Goal: Information Seeking & Learning: Learn about a topic

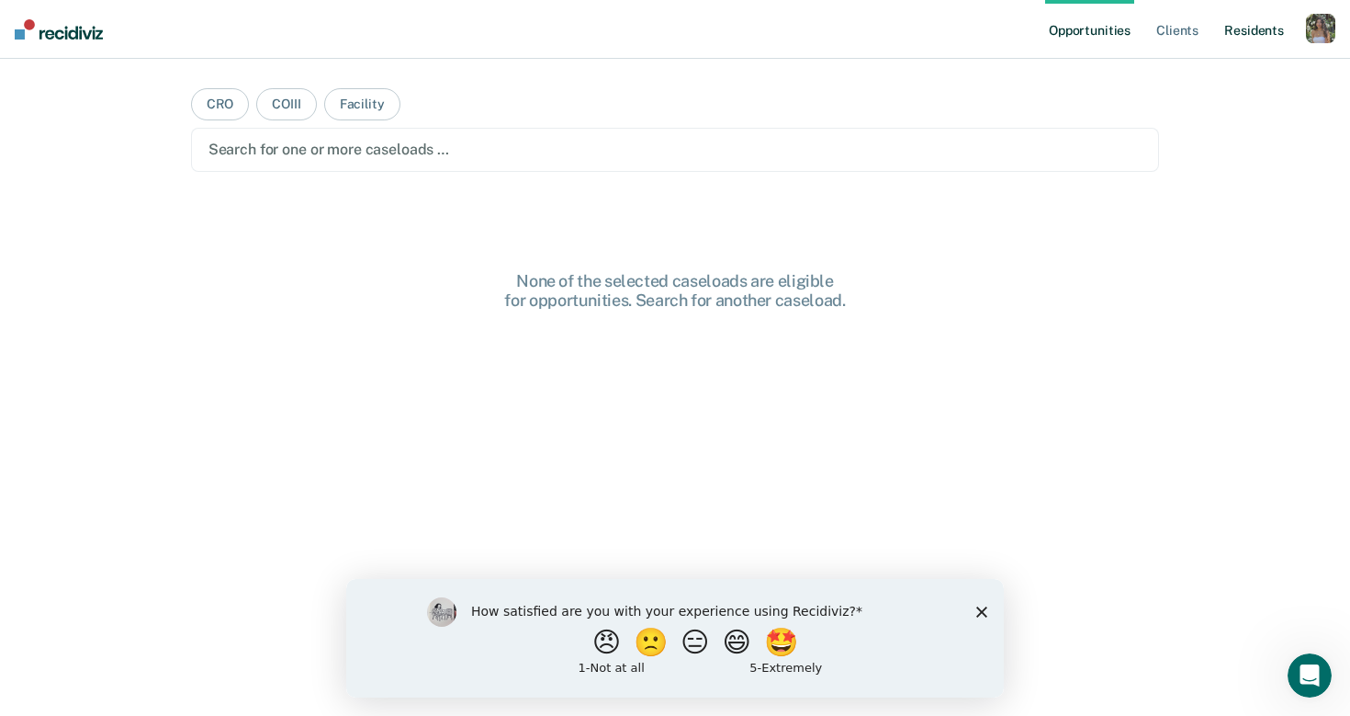
click at [1260, 39] on link "Resident s" at bounding box center [1254, 29] width 67 height 59
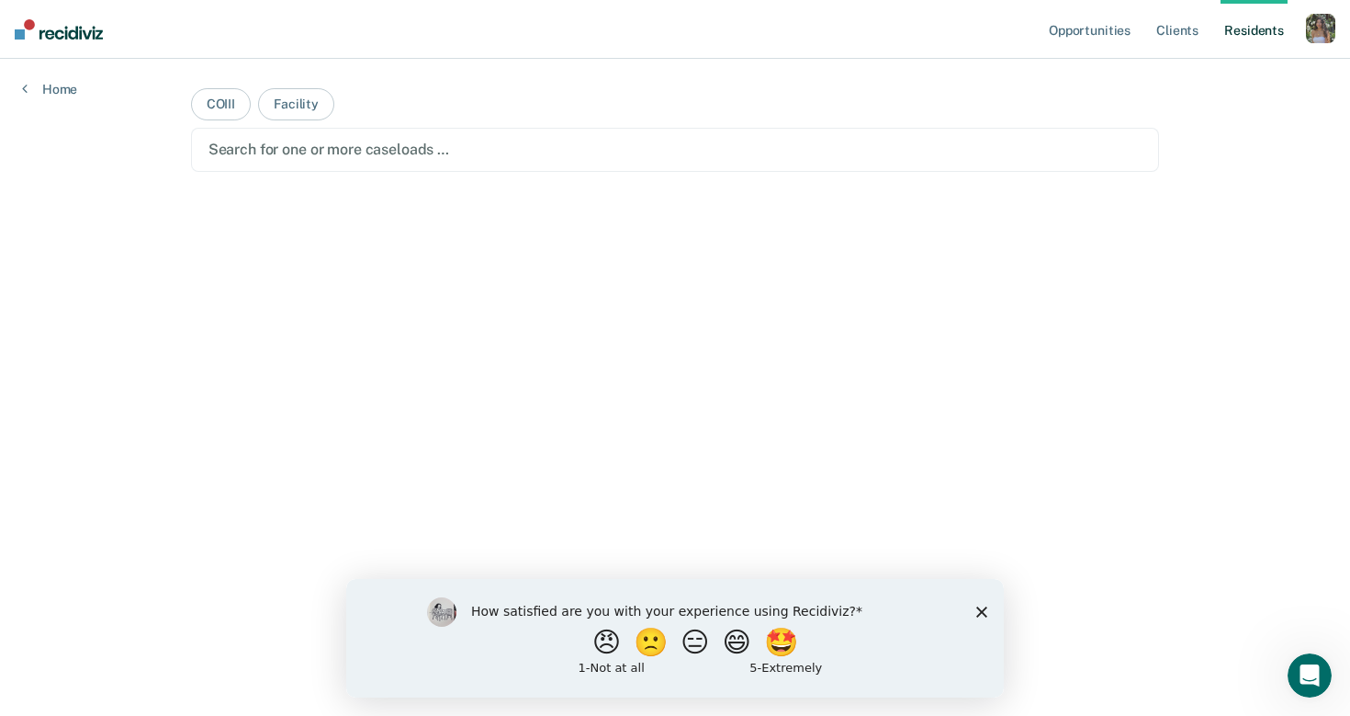
click at [1326, 39] on div "button" at bounding box center [1320, 28] width 29 height 29
click at [1197, 74] on link "Profile" at bounding box center [1247, 75] width 148 height 16
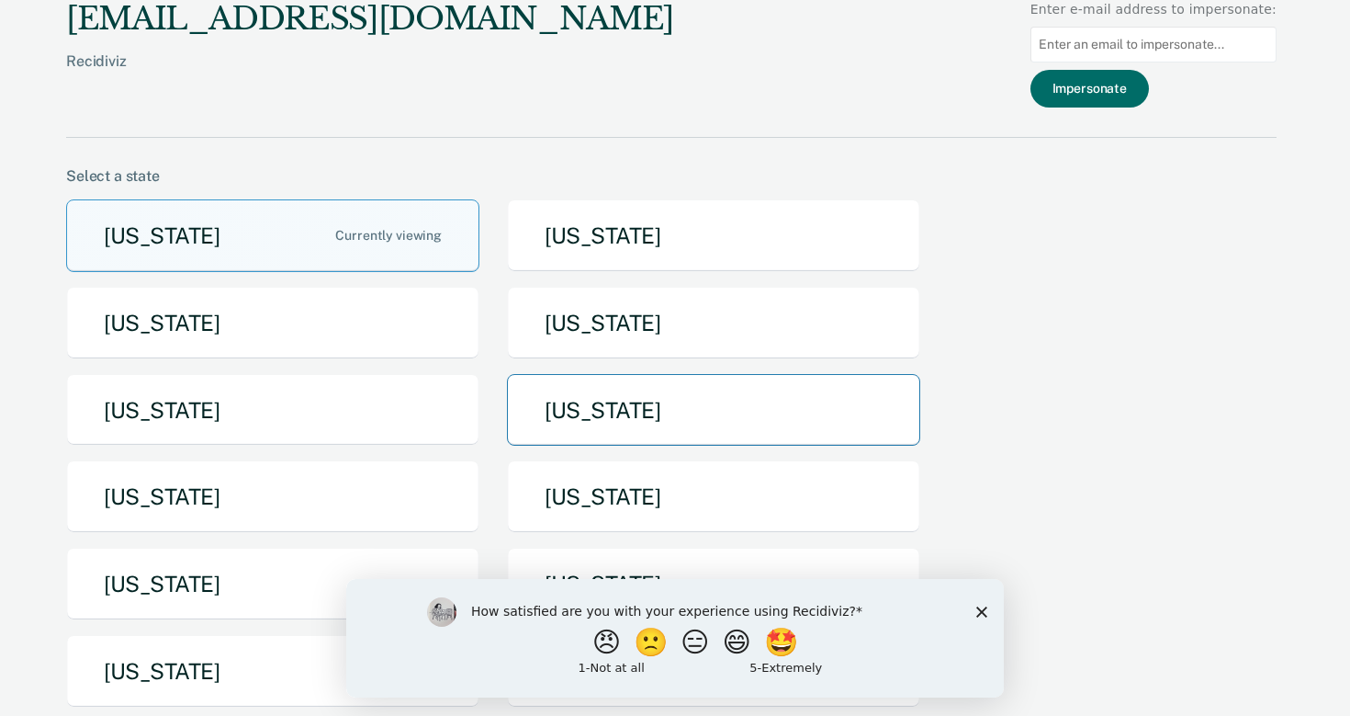
click at [573, 411] on button "[US_STATE]" at bounding box center [713, 410] width 413 height 73
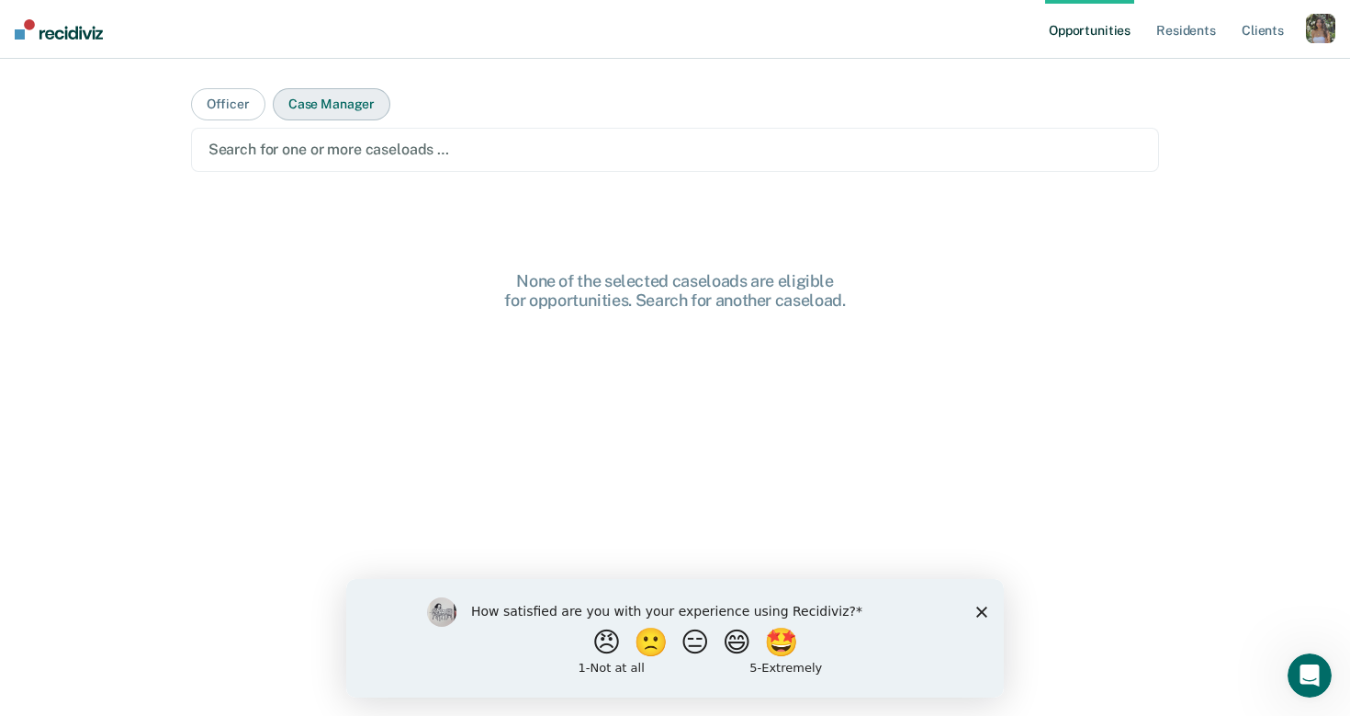
click at [346, 115] on button "Case Manager" at bounding box center [332, 104] width 118 height 32
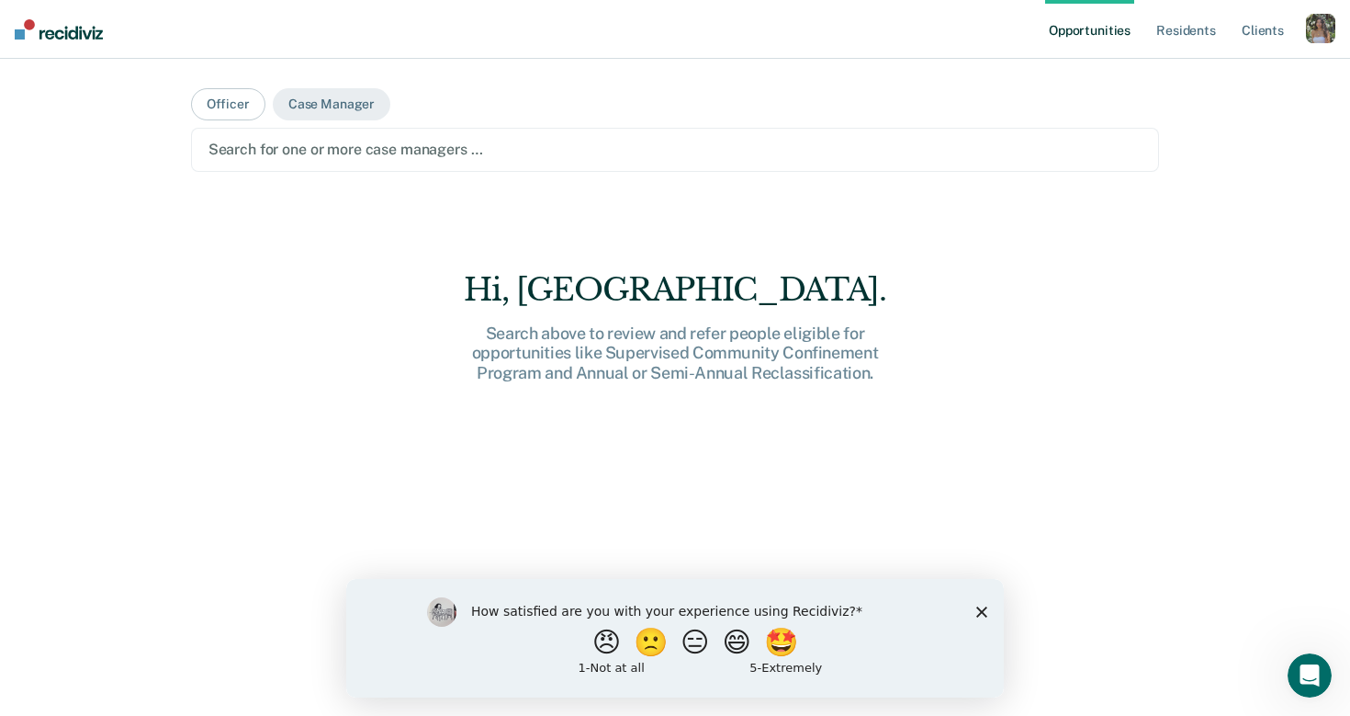
click at [364, 148] on div at bounding box center [676, 149] width 934 height 21
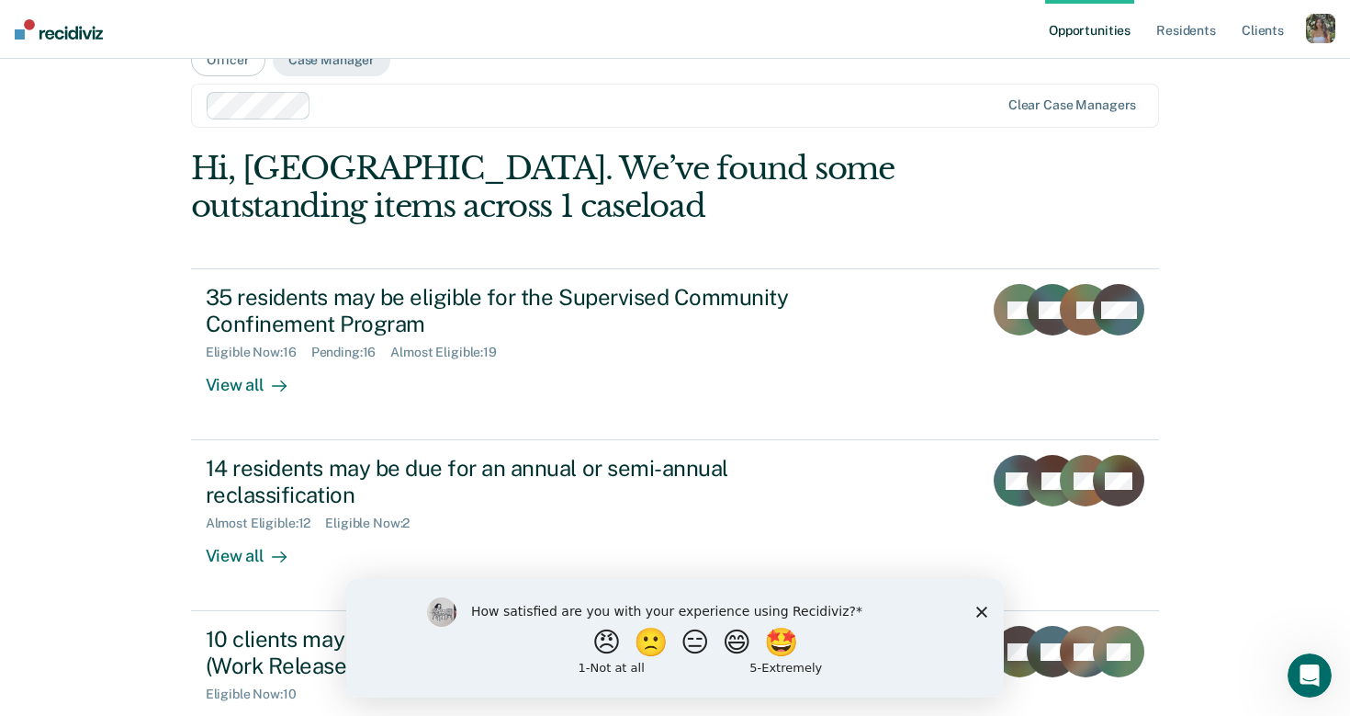
scroll to position [47, 0]
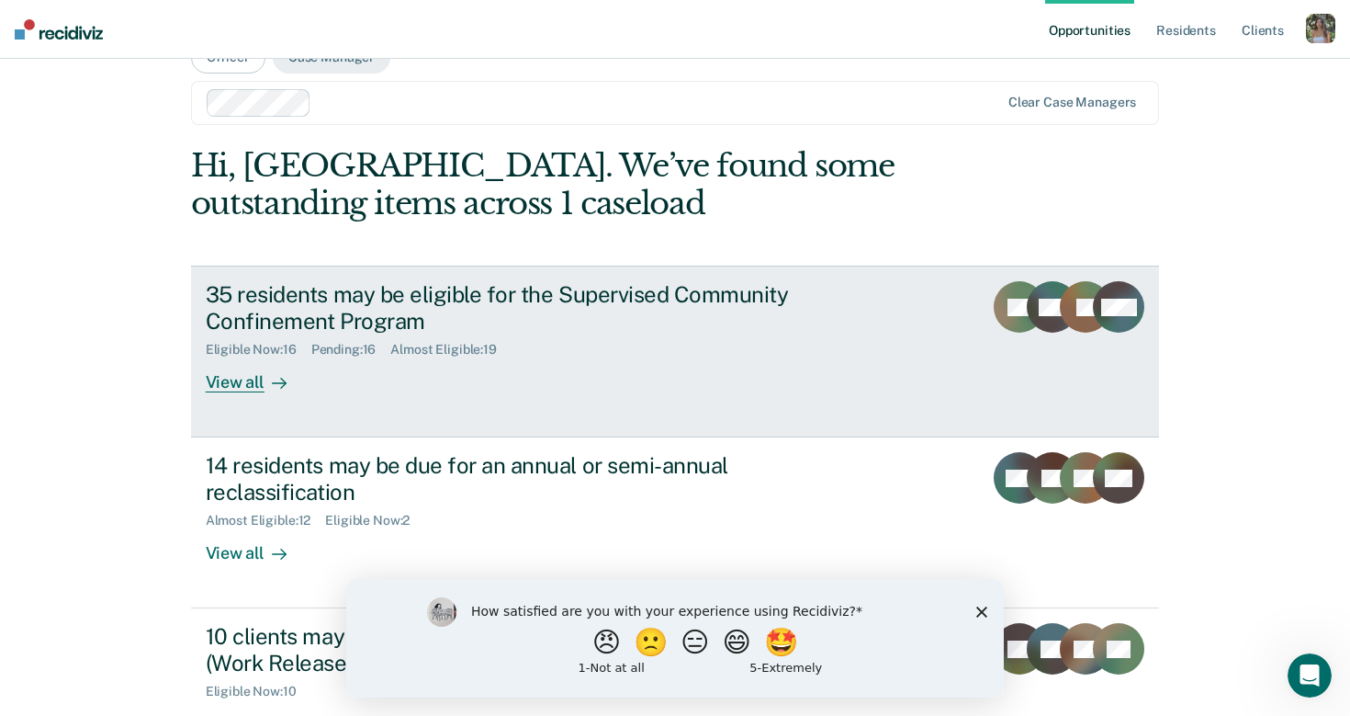
click at [417, 416] on link "35 residents may be eligible for the Supervised Community Confinement Program E…" at bounding box center [675, 351] width 969 height 172
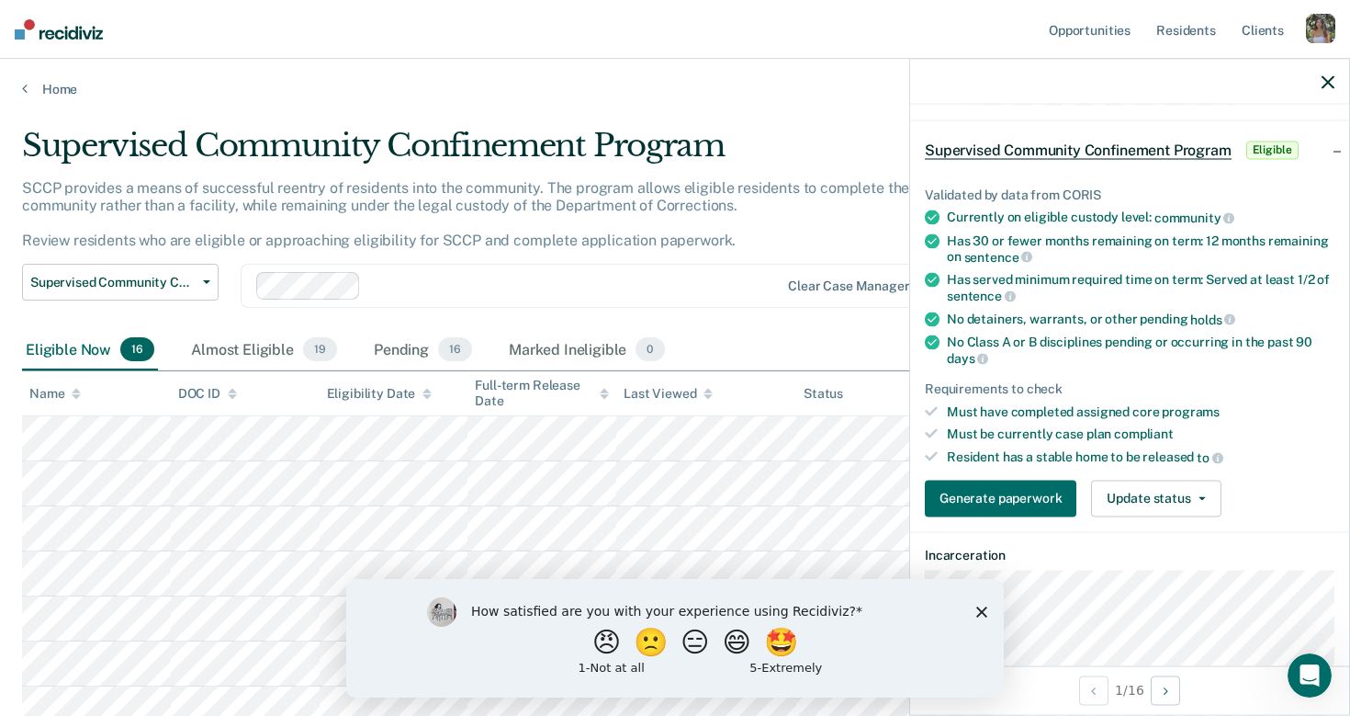
scroll to position [66, 0]
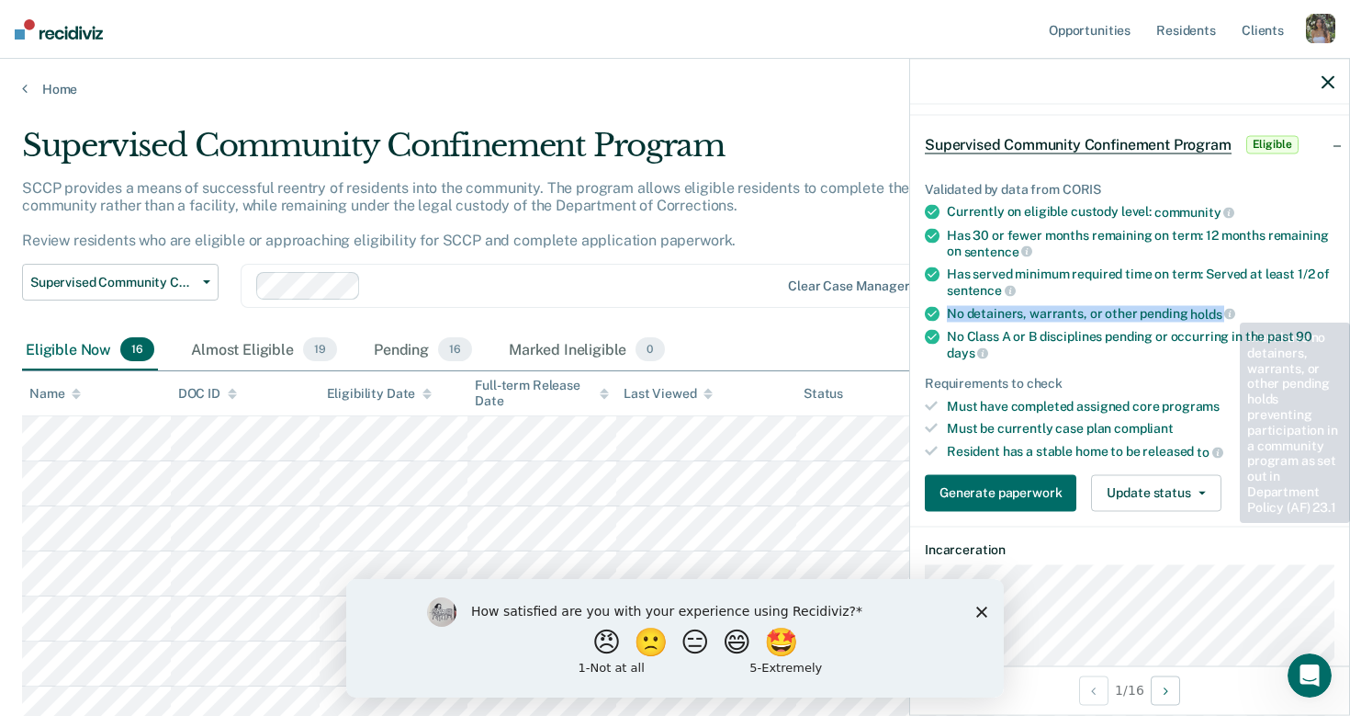
drag, startPoint x: 951, startPoint y: 309, endPoint x: 1248, endPoint y: 307, distance: 297.6
click at [1249, 308] on div "No detainers, warrants, or other pending holds" at bounding box center [1141, 313] width 388 height 17
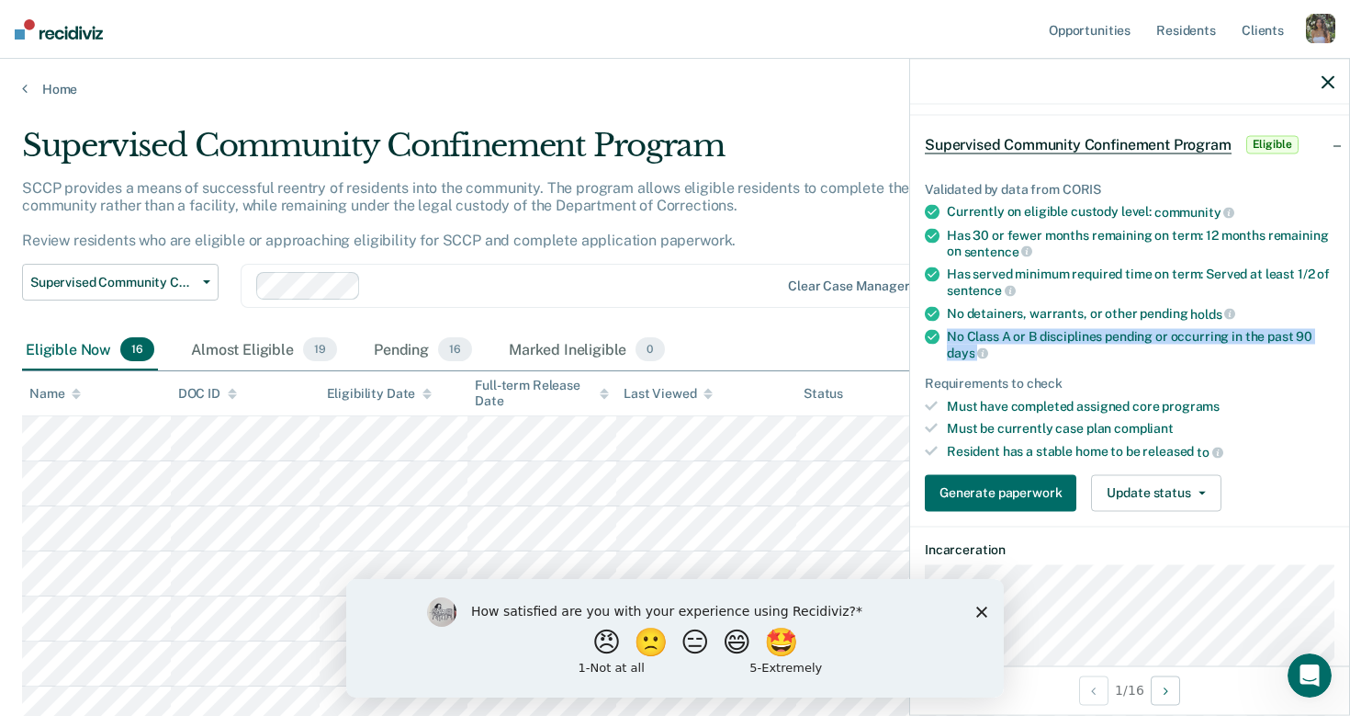
drag, startPoint x: 1022, startPoint y: 346, endPoint x: 935, endPoint y: 336, distance: 87.8
click at [935, 336] on li "No Class A or B disciplines pending or occurring in the past 90 days" at bounding box center [1130, 344] width 410 height 31
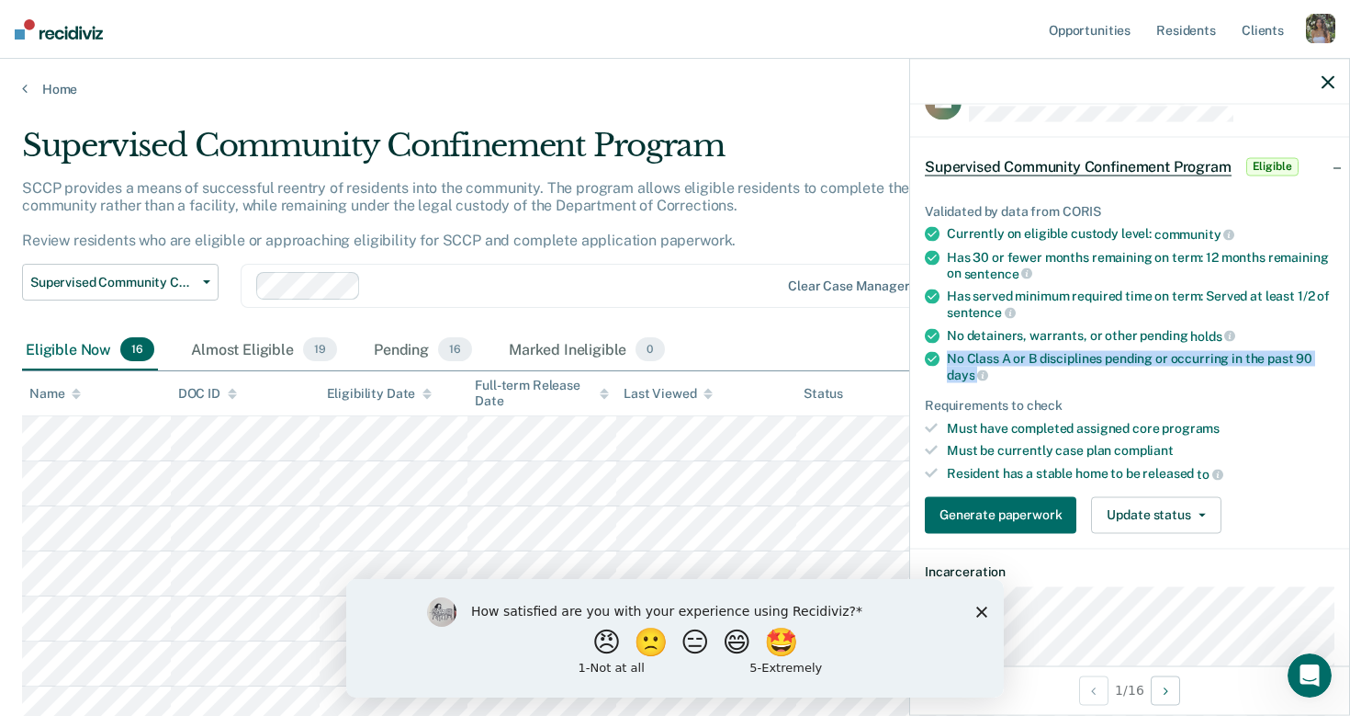
scroll to position [41, 0]
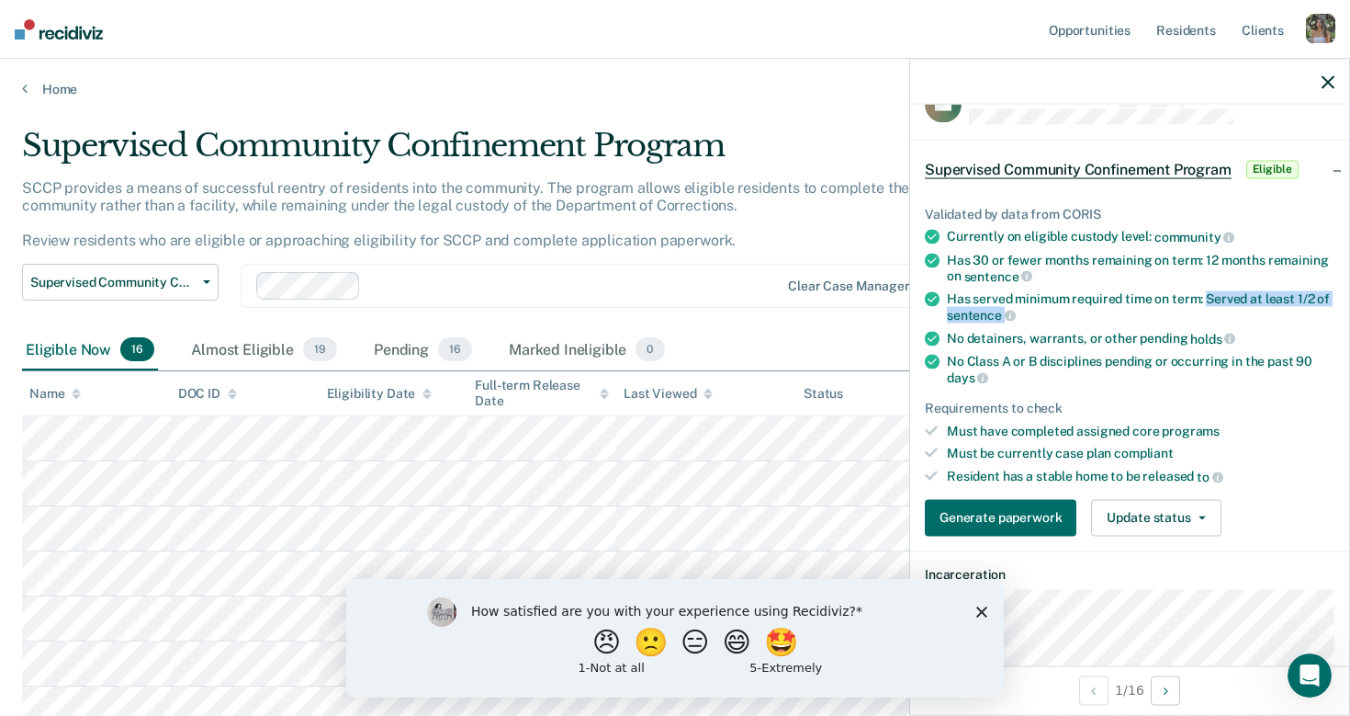
drag, startPoint x: 1034, startPoint y: 314, endPoint x: 1207, endPoint y: 294, distance: 173.9
click at [1207, 294] on div "Has served minimum required time on term: Served at least 1/2 of sentence" at bounding box center [1141, 306] width 388 height 31
